Goal: Navigation & Orientation: Find specific page/section

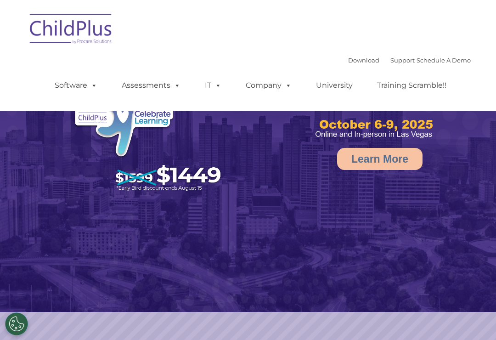
select select "MEDIUM"
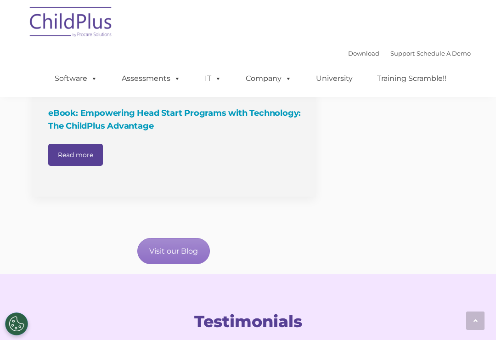
scroll to position [1126, 0]
click at [430, 54] on link "Schedule A Demo" at bounding box center [444, 53] width 54 height 7
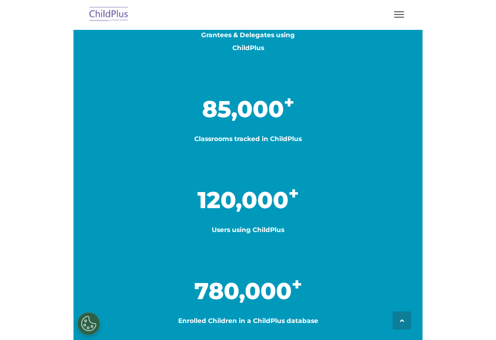
scroll to position [944, 0]
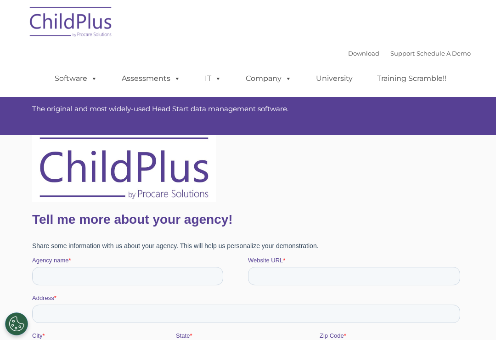
click at [77, 28] on img at bounding box center [71, 23] width 92 height 46
click at [220, 83] on span at bounding box center [216, 78] width 10 height 9
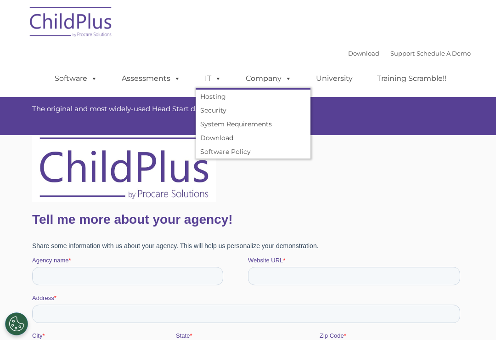
click at [328, 70] on link "University" at bounding box center [334, 78] width 55 height 18
click at [398, 74] on link "Training Scramble!!" at bounding box center [412, 78] width 88 height 18
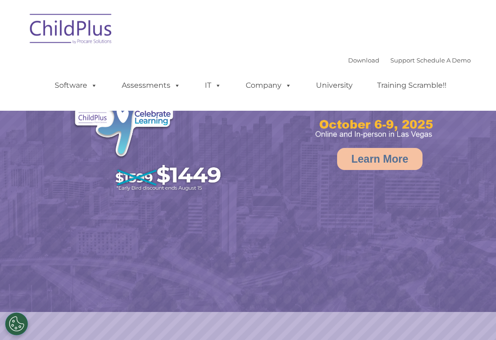
select select "MEDIUM"
